Goal: Information Seeking & Learning: Check status

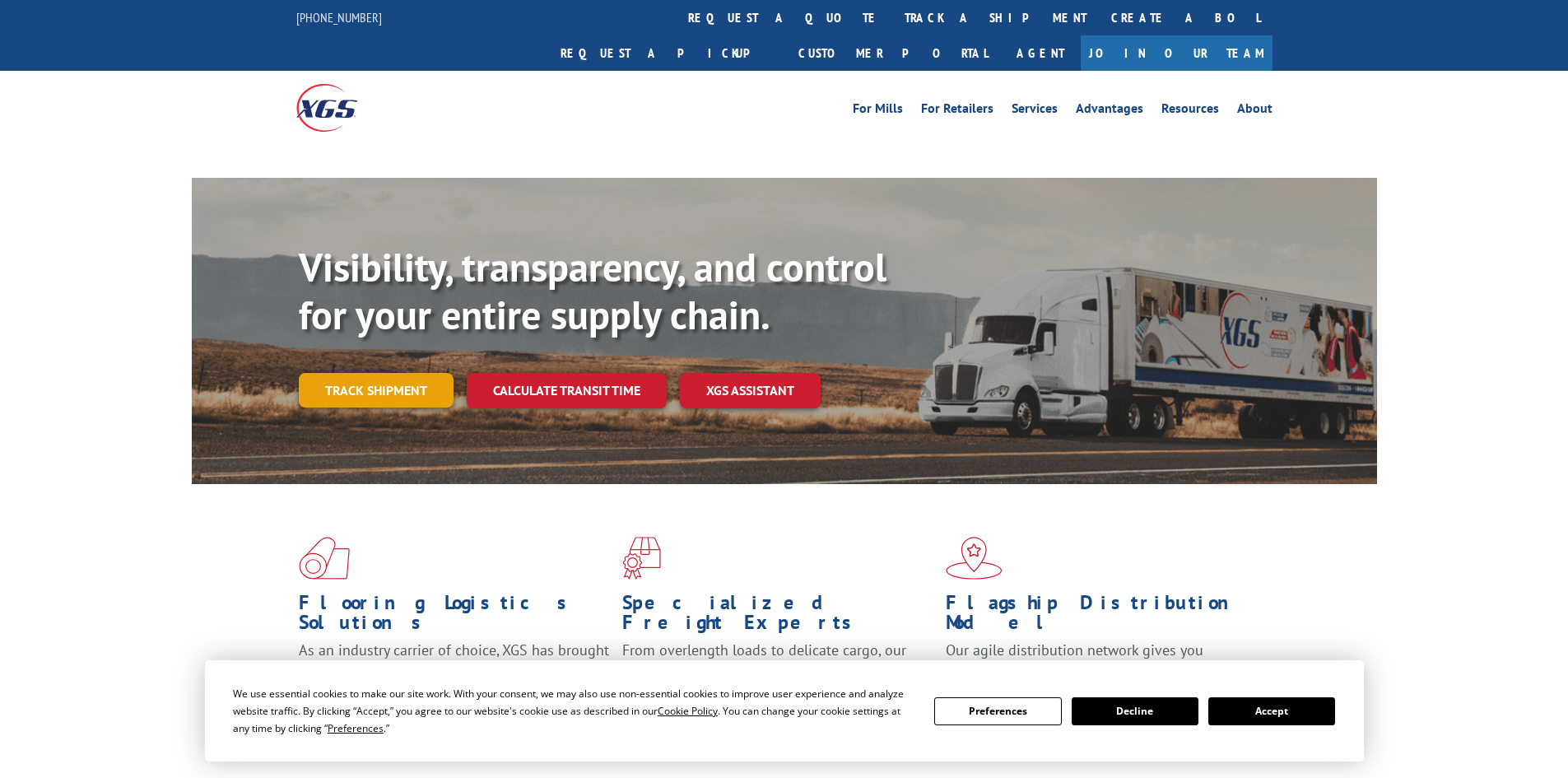
click at [396, 373] on link "Track shipment" at bounding box center [376, 389] width 155 height 35
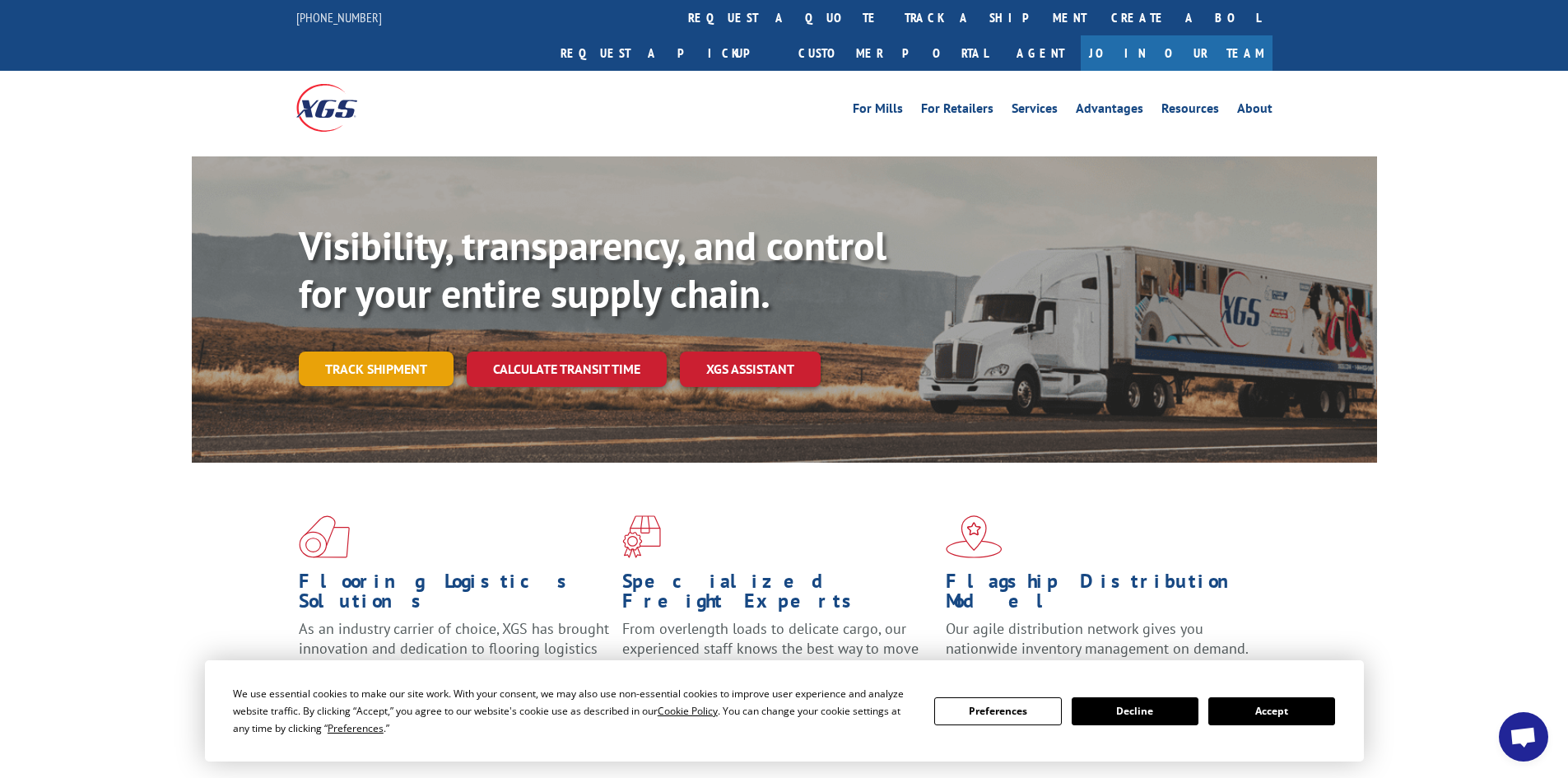
click at [422, 352] on link "Track shipment" at bounding box center [376, 369] width 155 height 35
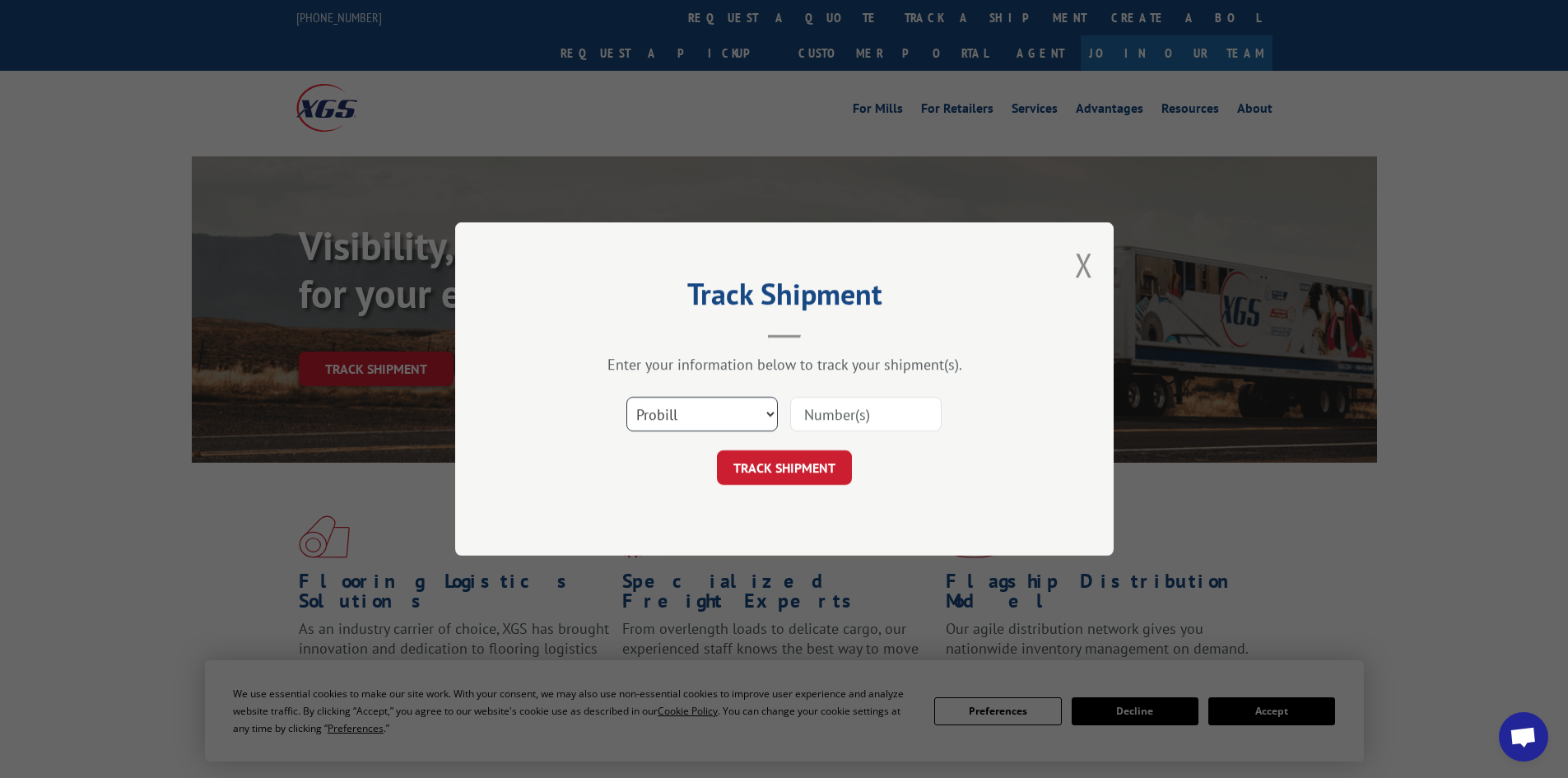
click at [732, 414] on select "Select category... Probill BOL PO" at bounding box center [702, 413] width 151 height 35
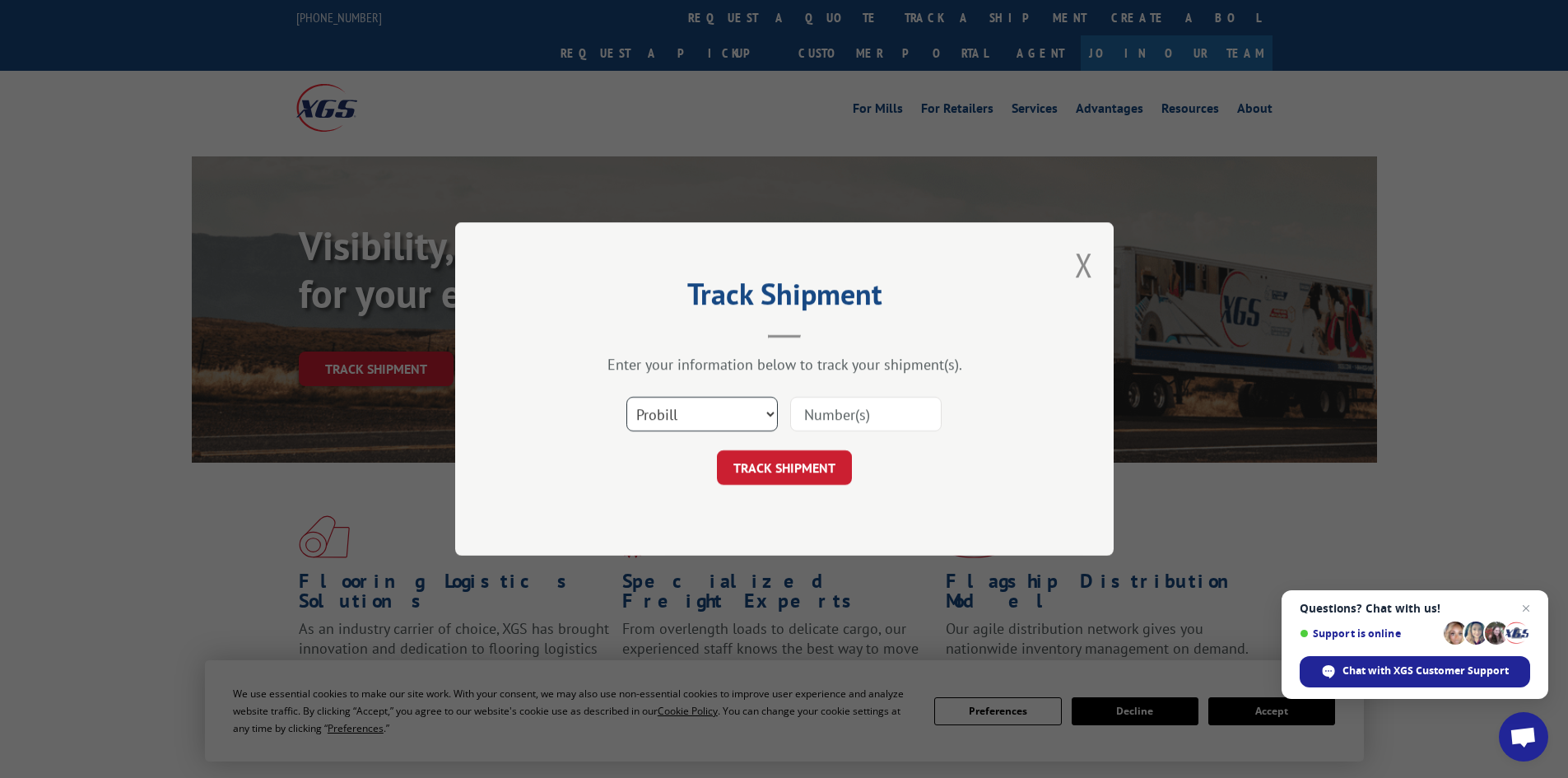
select select "bol"
click at [627, 396] on select "Select category... Probill BOL PO" at bounding box center [702, 413] width 151 height 35
click at [869, 413] on input at bounding box center [865, 413] width 151 height 35
paste input "449311"
type input "449311"
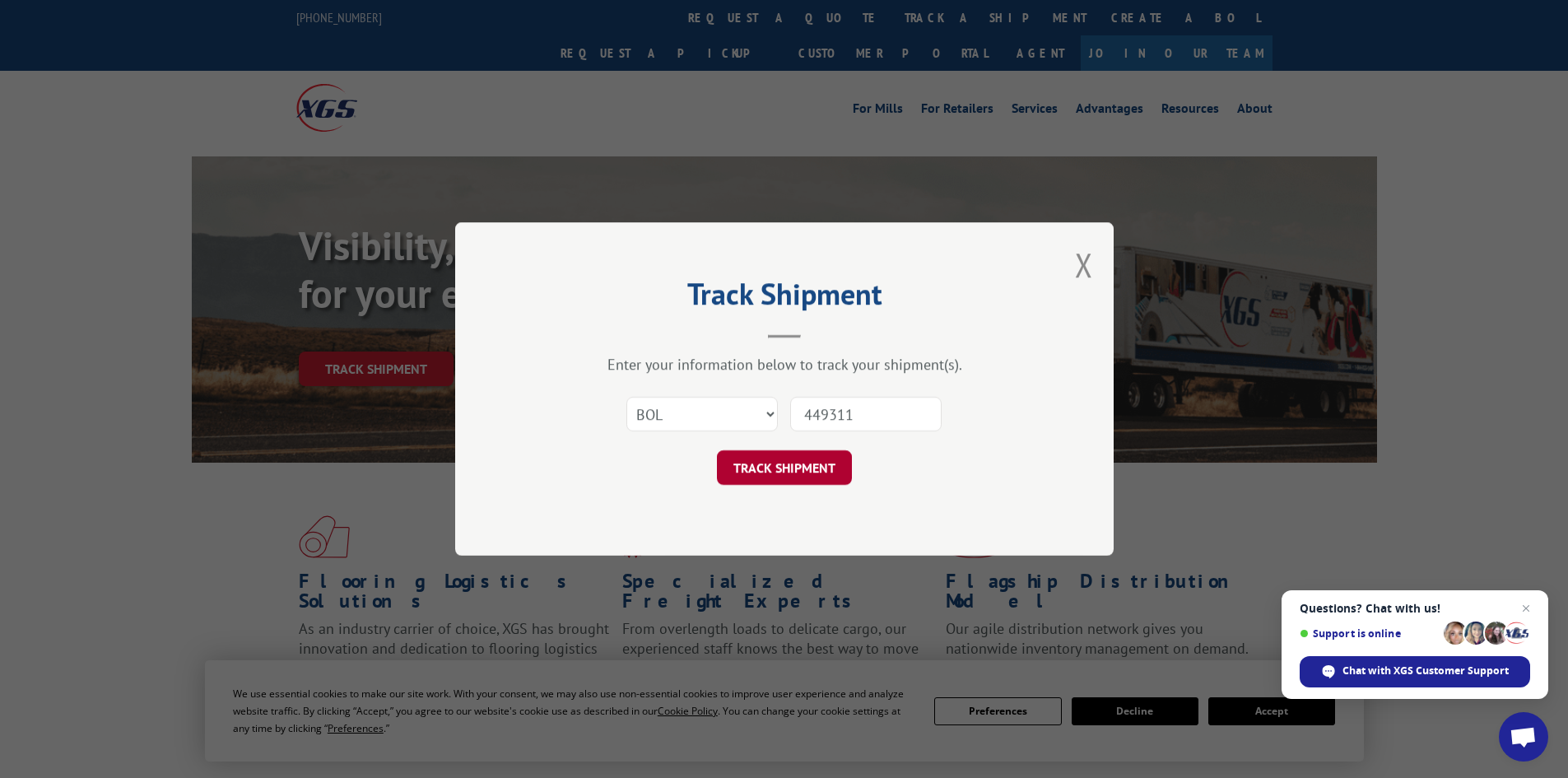
click at [805, 471] on button "TRACK SHIPMENT" at bounding box center [784, 468] width 135 height 35
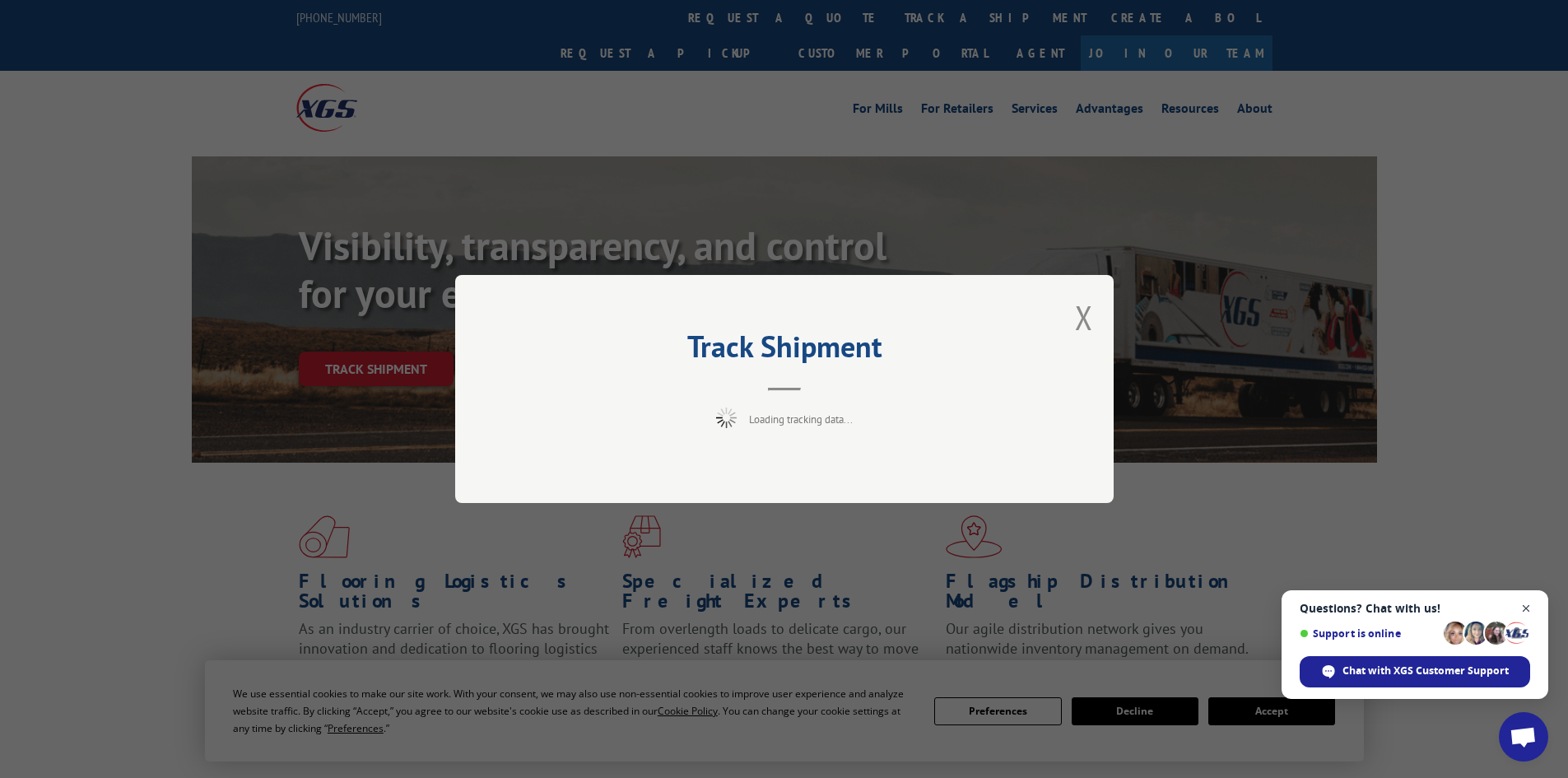
click at [1534, 607] on span "Close chat" at bounding box center [1526, 608] width 21 height 21
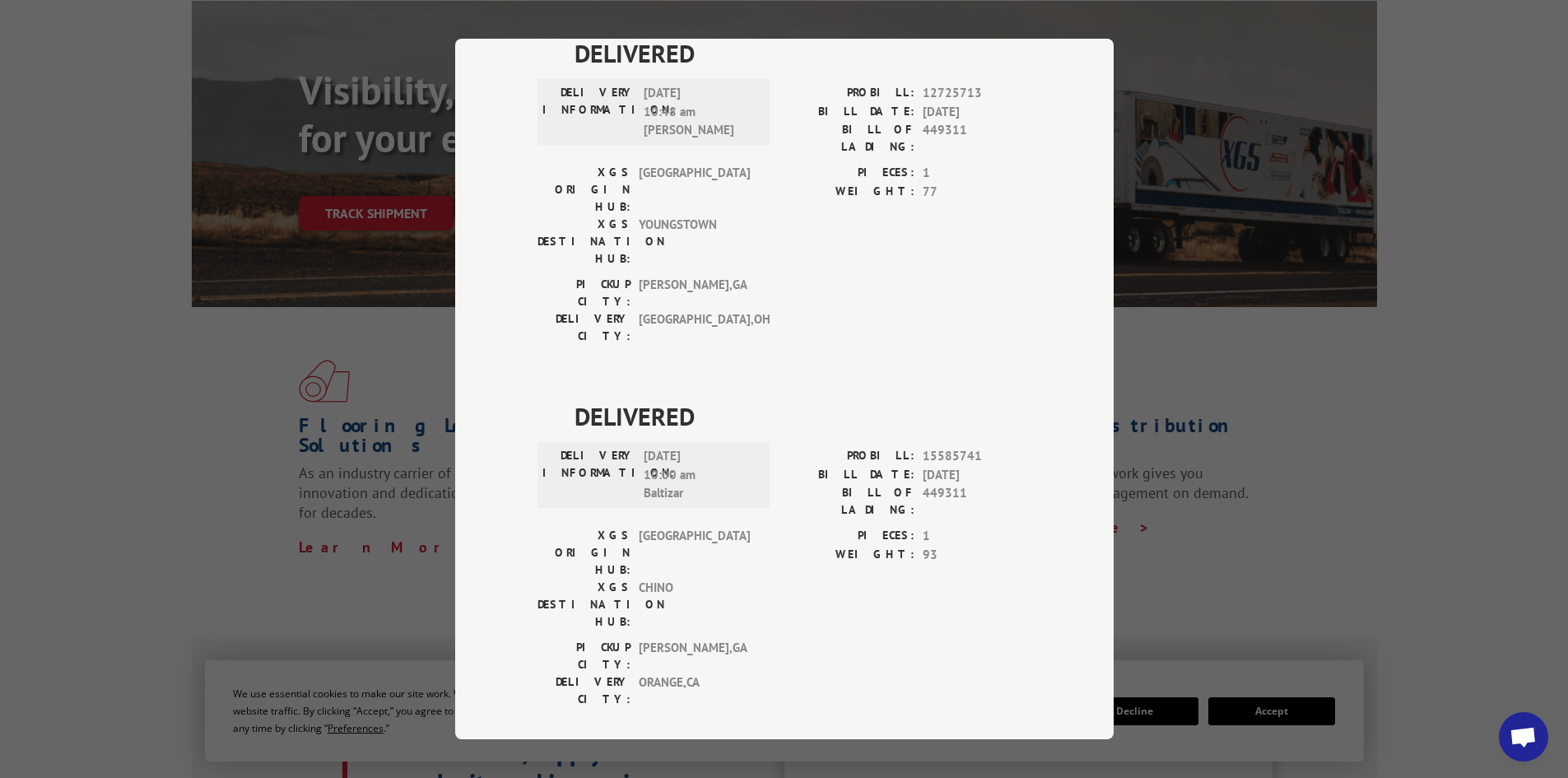
scroll to position [165, 0]
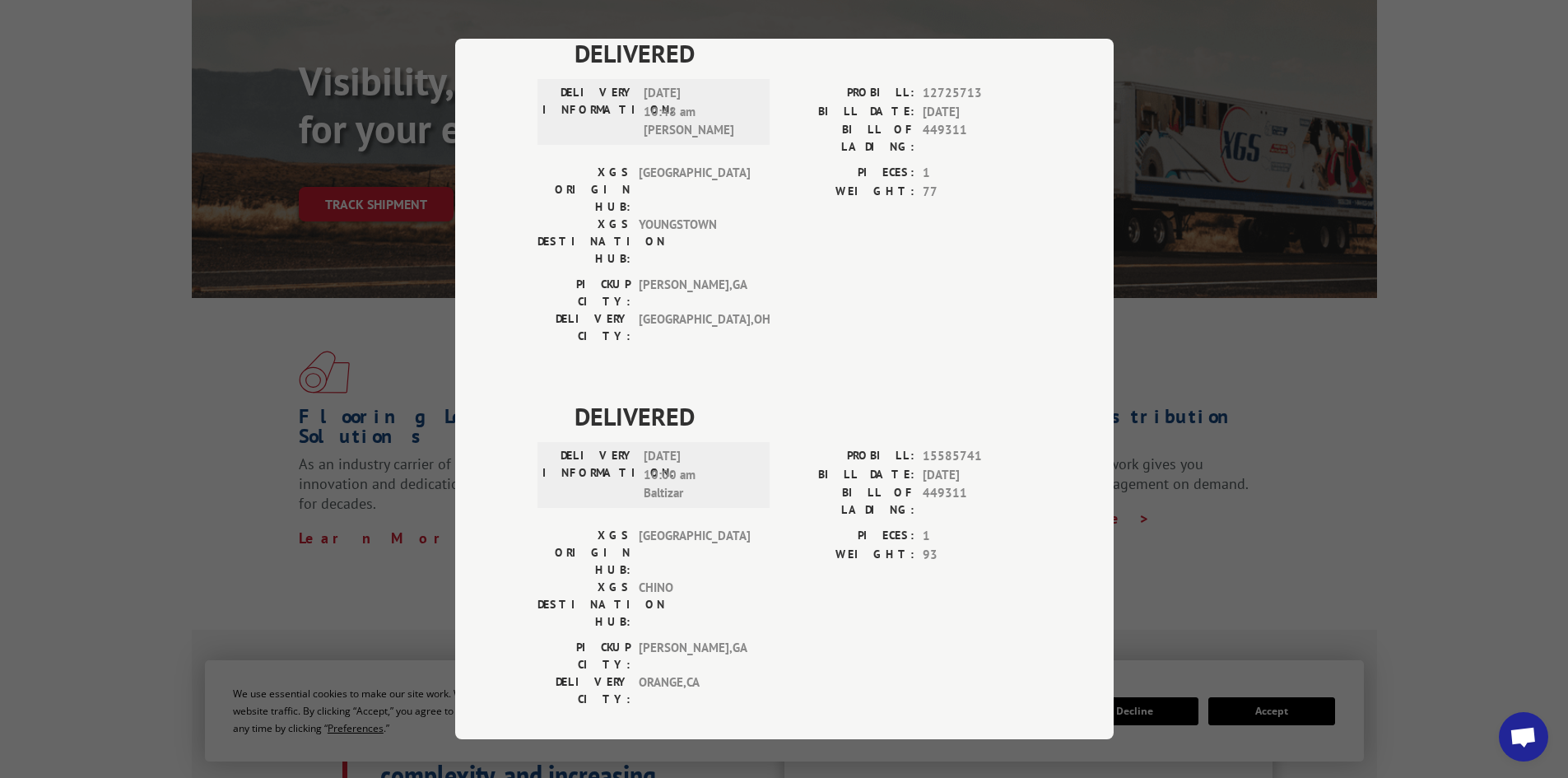
click at [1343, 405] on div "Track Shipment DELIVERED DELIVERY INFORMATION: PROBILL: 9604928 BILL DATE: [DAT…" at bounding box center [784, 389] width 1568 height 778
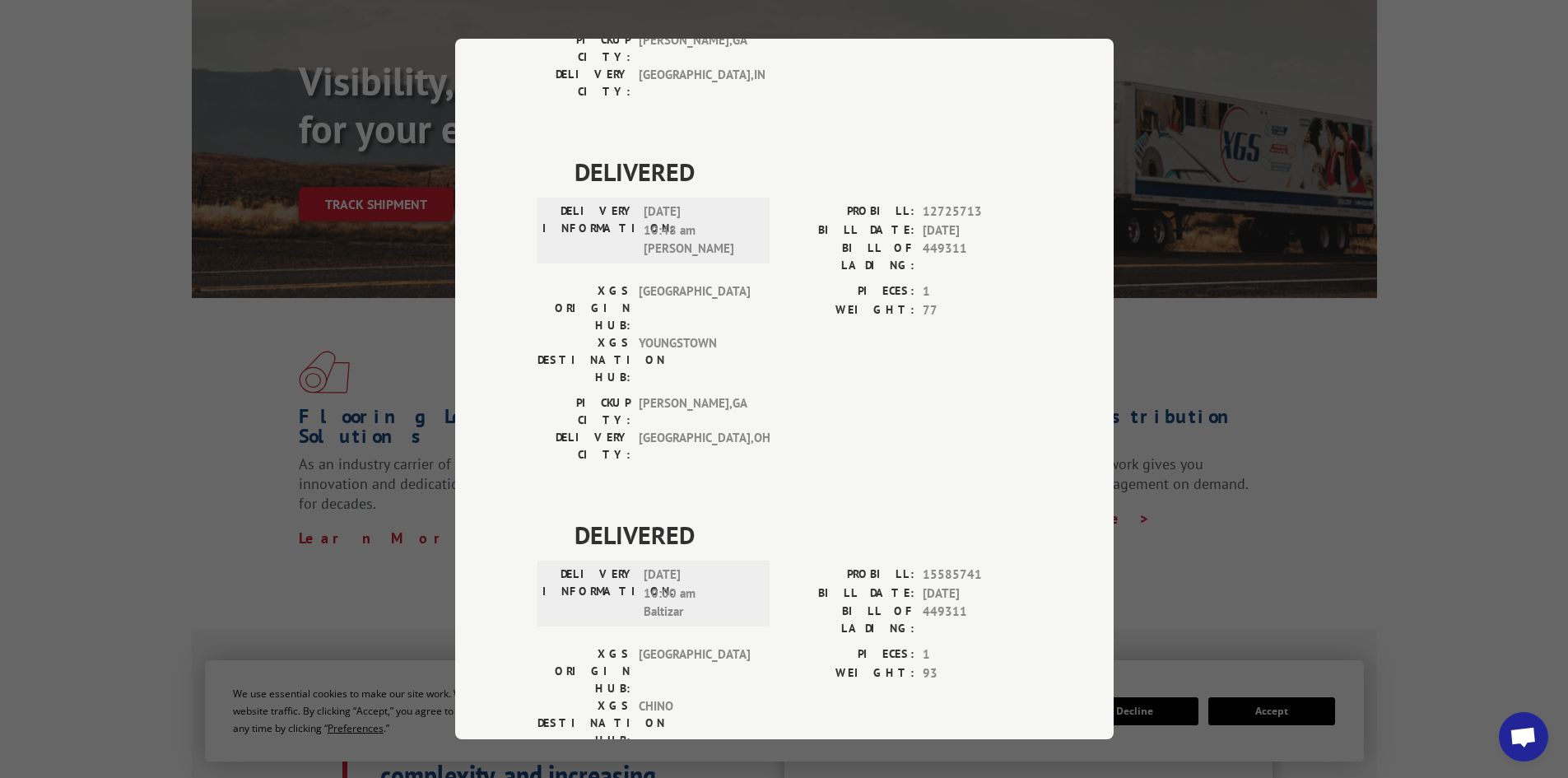
scroll to position [863, 0]
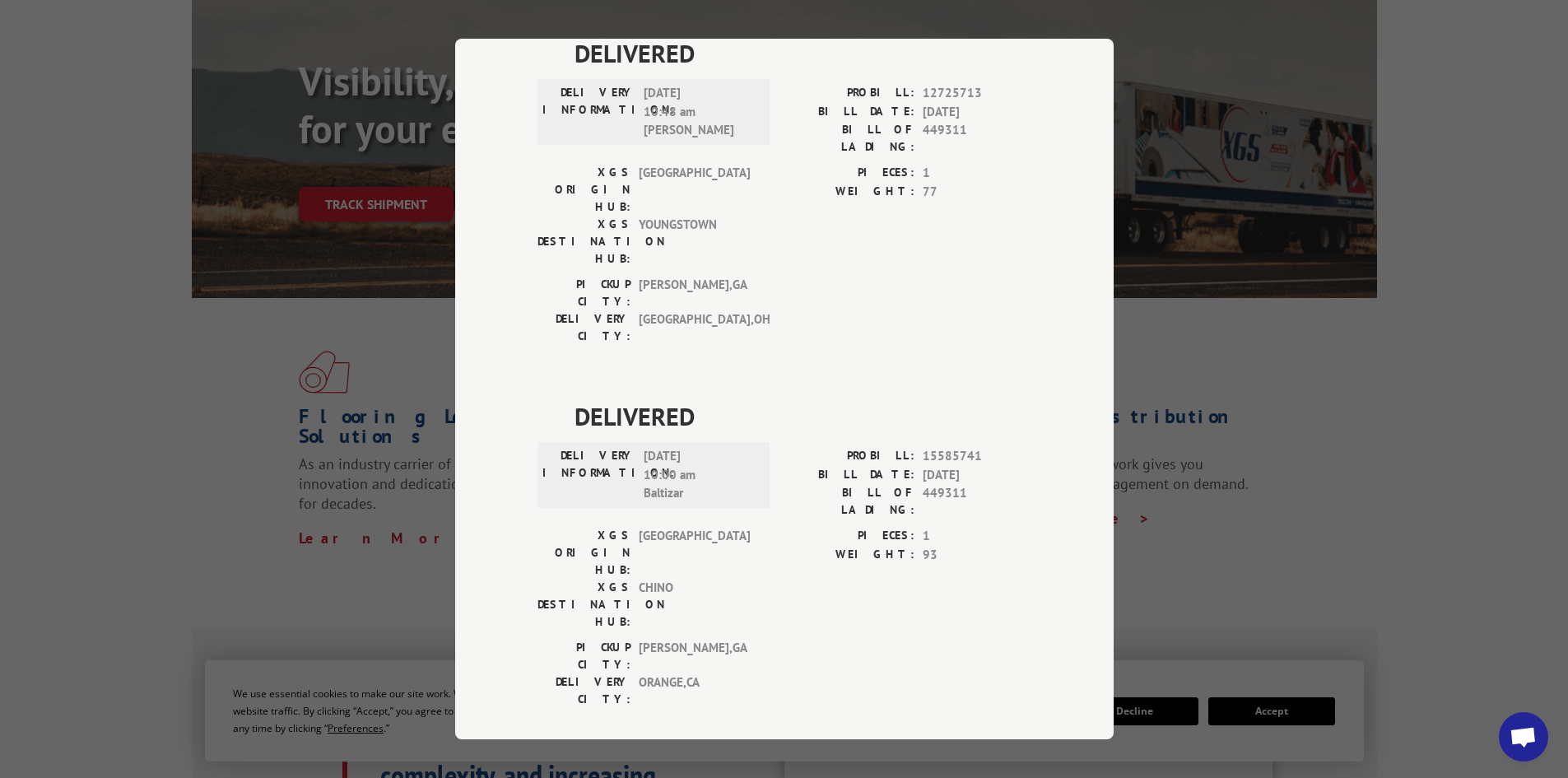
click at [0, 399] on div "Track Shipment DELIVERED DELIVERY INFORMATION: PROBILL: 9604928 BILL DATE: [DAT…" at bounding box center [784, 389] width 1568 height 778
click at [102, 382] on div "Track Shipment DELIVERED DELIVERY INFORMATION: PROBILL: 9604928 BILL DATE: [DAT…" at bounding box center [784, 389] width 1568 height 778
click at [242, 443] on div "Track Shipment DELIVERED DELIVERY INFORMATION: PROBILL: 9604928 BILL DATE: [DAT…" at bounding box center [784, 389] width 1568 height 778
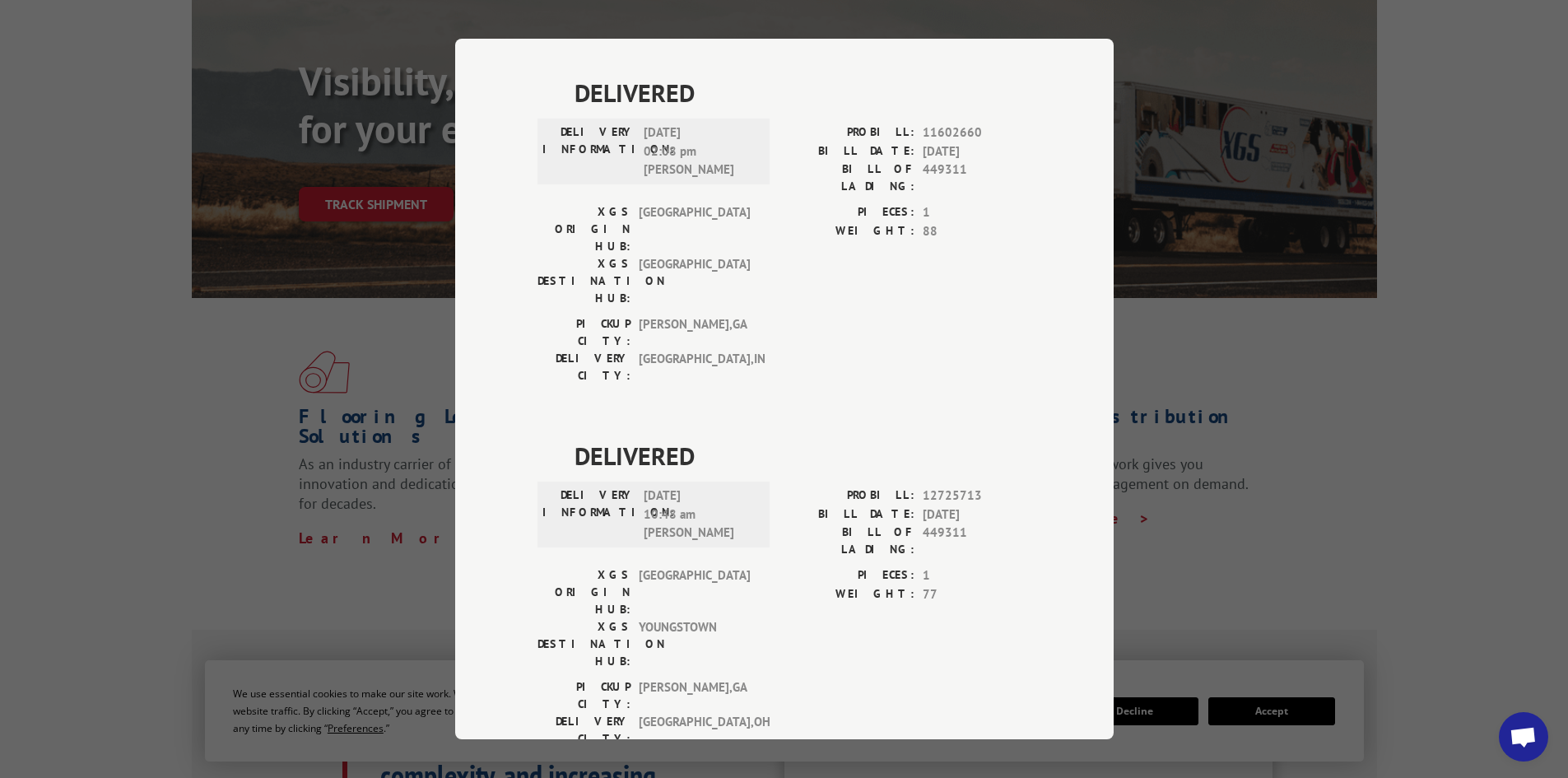
scroll to position [451, 0]
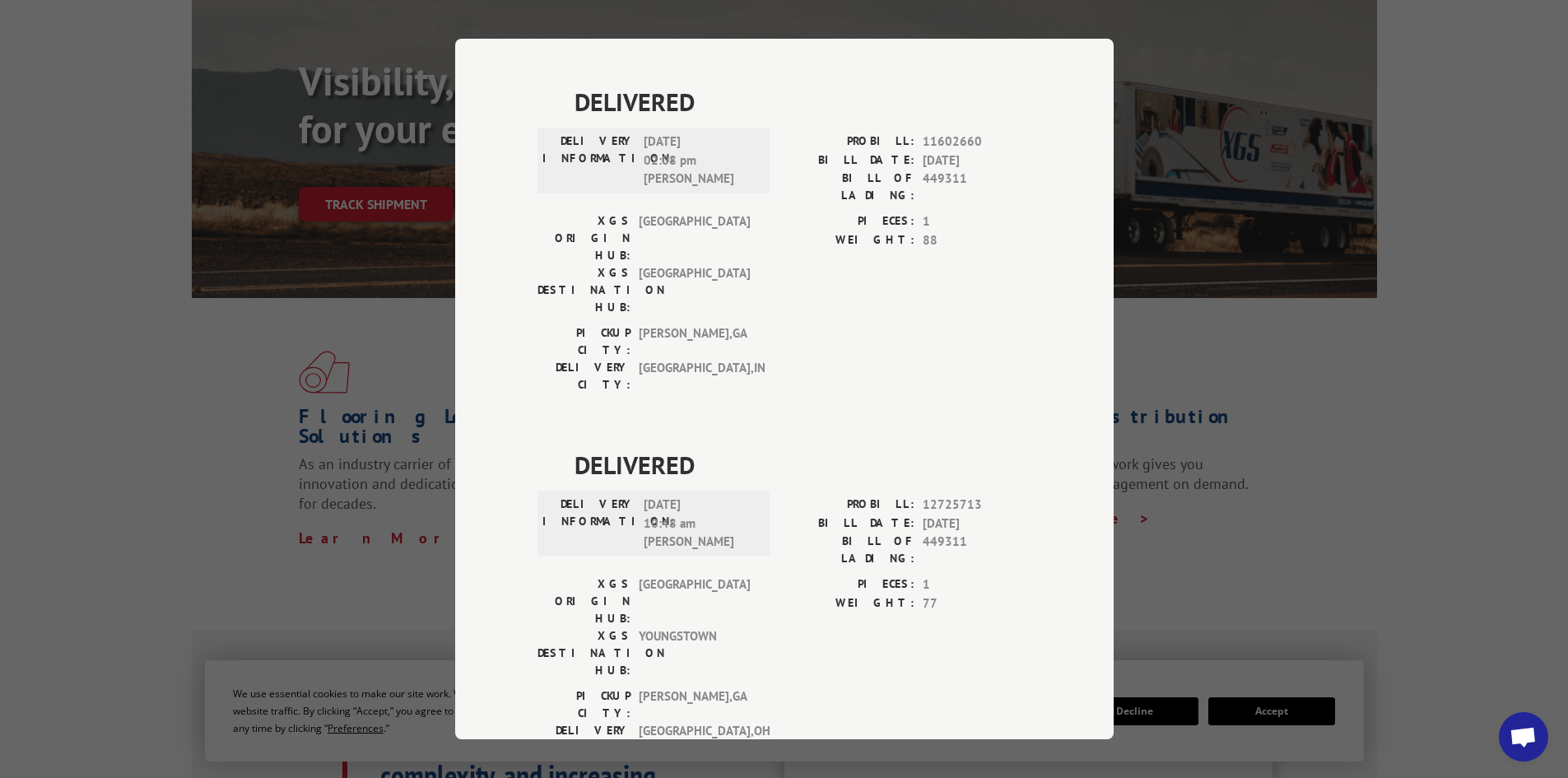
drag, startPoint x: 1261, startPoint y: 398, endPoint x: 1277, endPoint y: 391, distance: 17.5
click at [1261, 397] on div "Track Shipment DELIVERED DELIVERY INFORMATION: PROBILL: 9604928 BILL DATE: [DAT…" at bounding box center [784, 389] width 1568 height 778
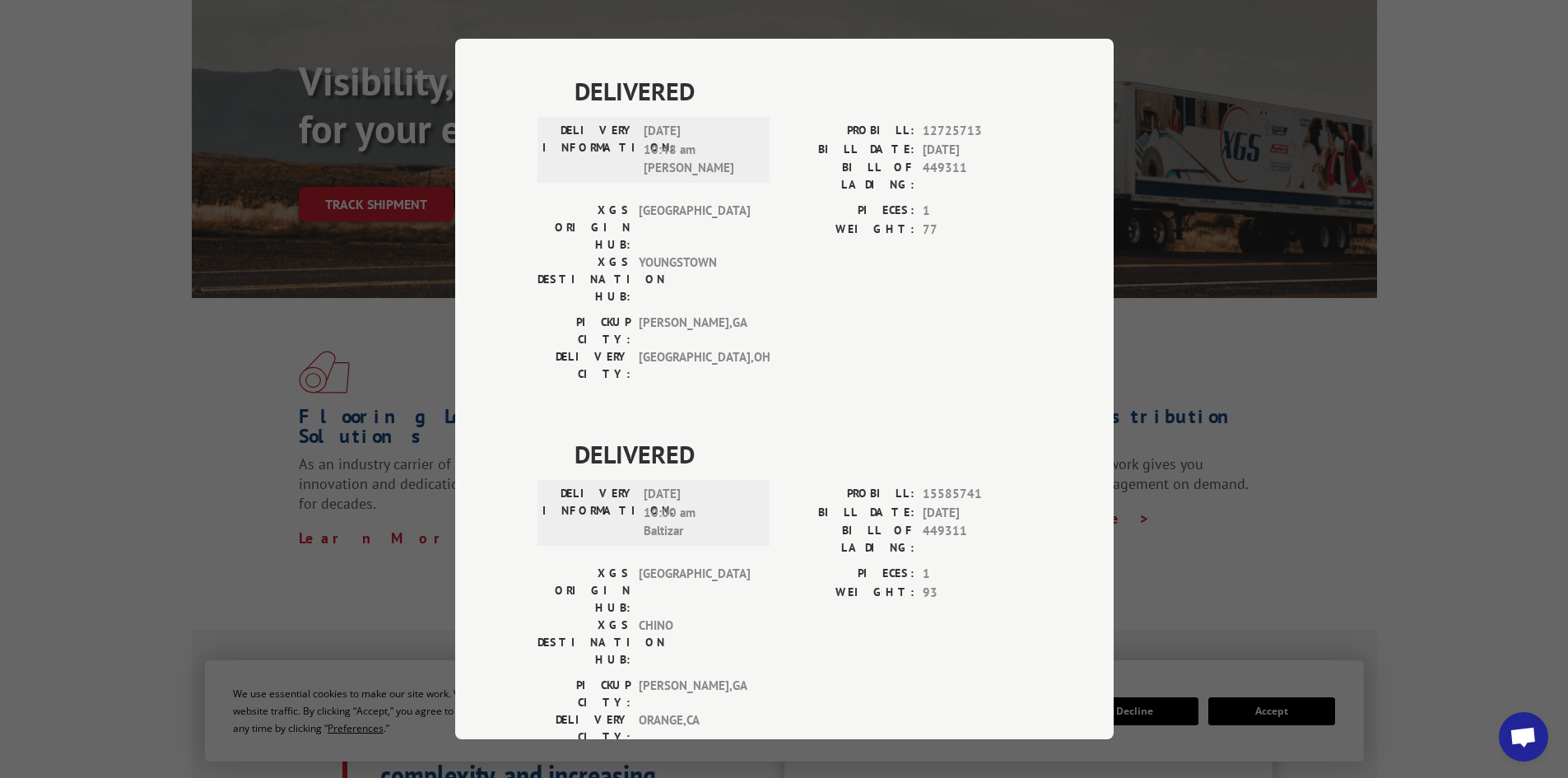
scroll to position [863, 0]
